Goal: Information Seeking & Learning: Learn about a topic

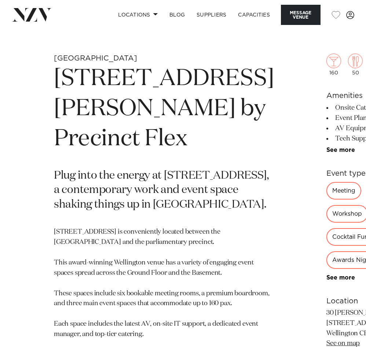
scroll to position [178, 0]
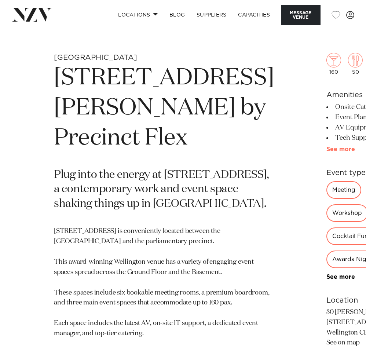
click at [327, 148] on link "See more" at bounding box center [355, 149] width 57 height 6
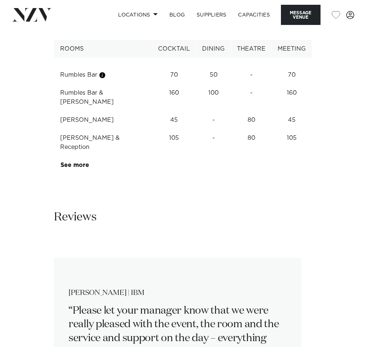
scroll to position [976, 0]
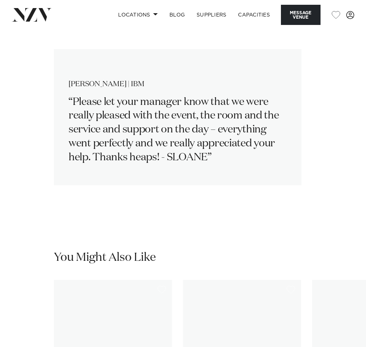
scroll to position [1182, 0]
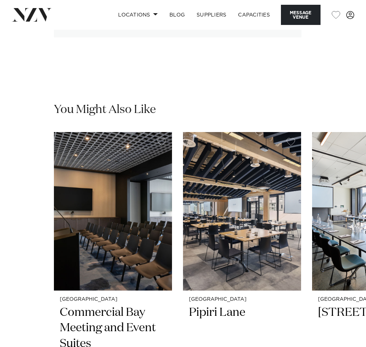
scroll to position [1420, 0]
